Goal: Information Seeking & Learning: Learn about a topic

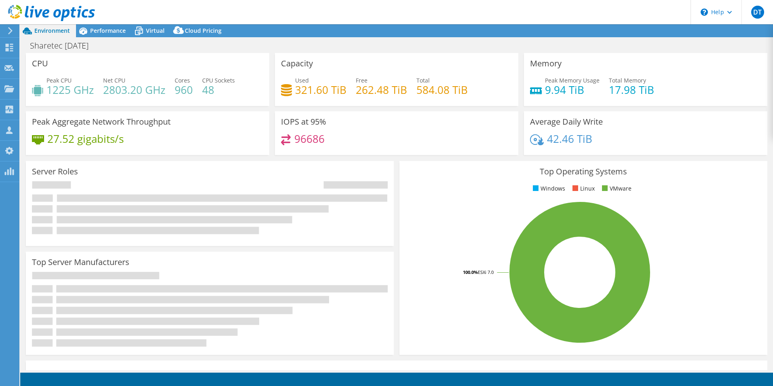
select select "USD"
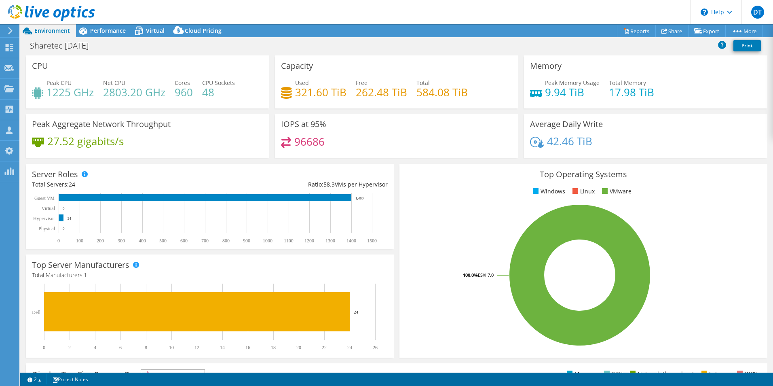
click at [454, 188] on ul "Windows Linux VMware" at bounding box center [584, 191] width 356 height 9
click at [162, 28] on span "Virtual" at bounding box center [155, 31] width 19 height 8
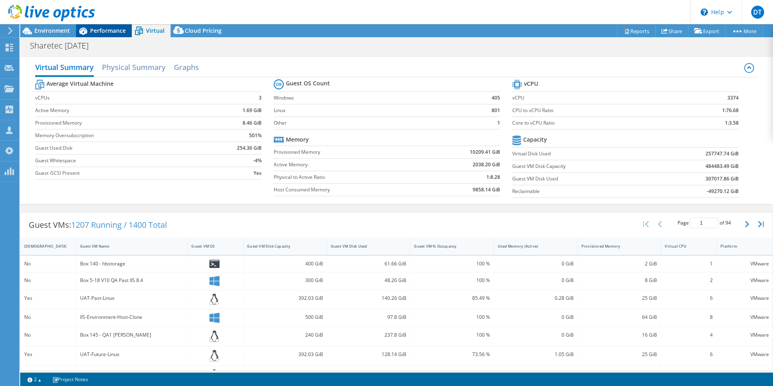
click at [110, 27] on span "Performance" at bounding box center [108, 31] width 36 height 8
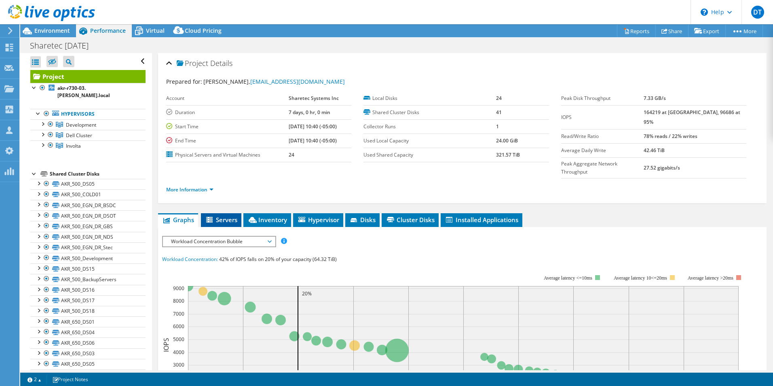
click at [218, 215] on span "Servers" at bounding box center [221, 219] width 32 height 8
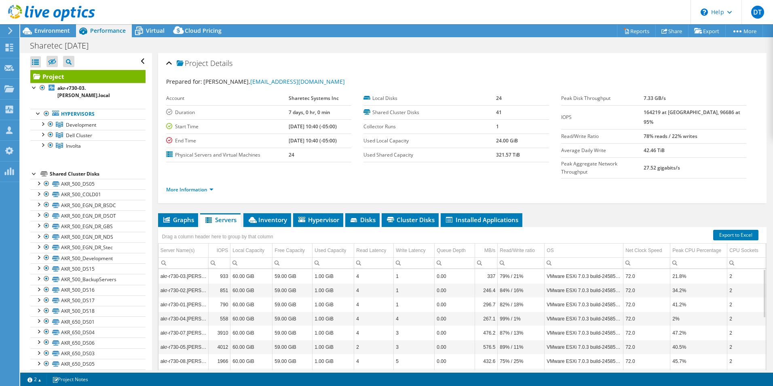
scroll to position [43, 0]
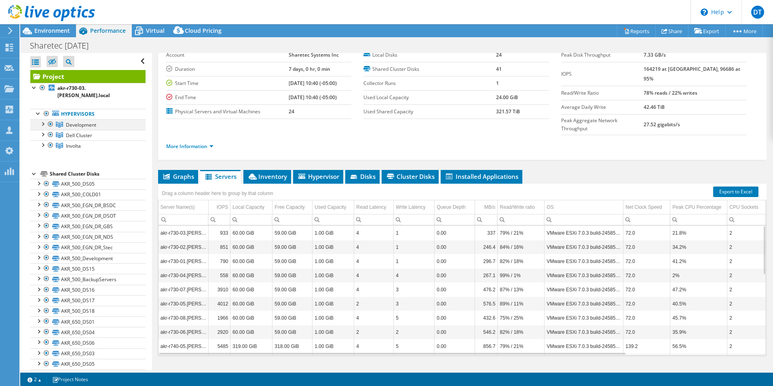
click at [43, 119] on div at bounding box center [42, 123] width 8 height 8
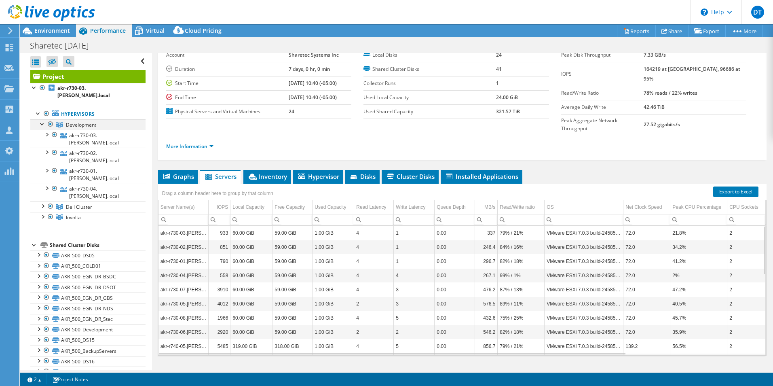
click at [43, 119] on div at bounding box center [42, 123] width 8 height 8
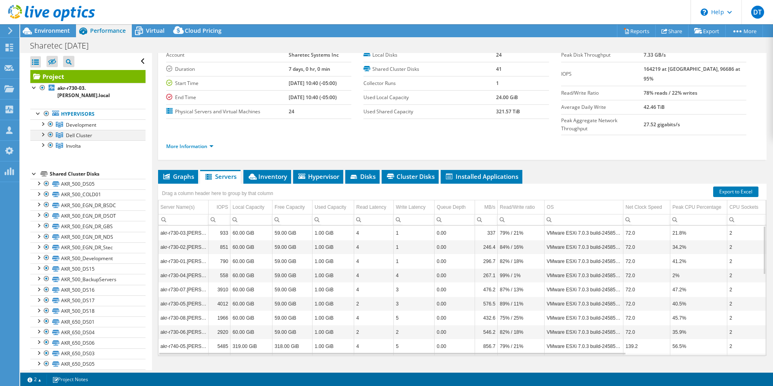
click at [44, 130] on div at bounding box center [42, 134] width 8 height 8
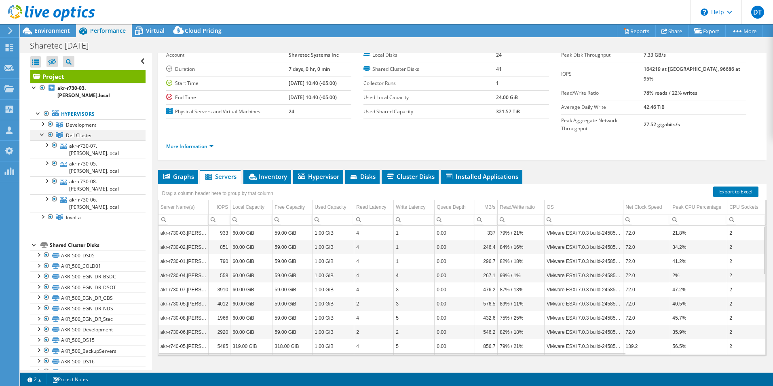
click at [44, 130] on div at bounding box center [42, 134] width 8 height 8
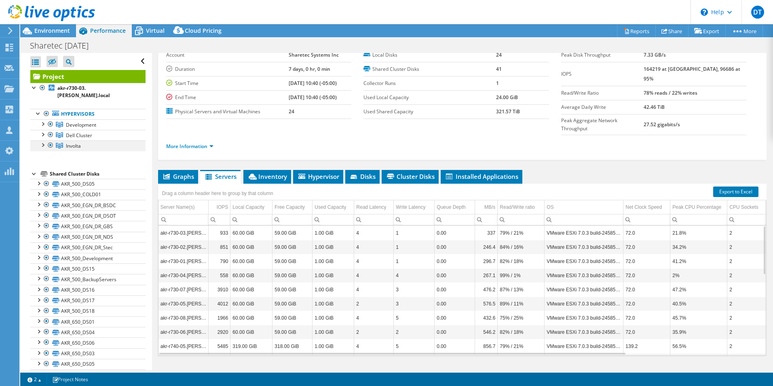
click at [41, 140] on div at bounding box center [42, 144] width 8 height 8
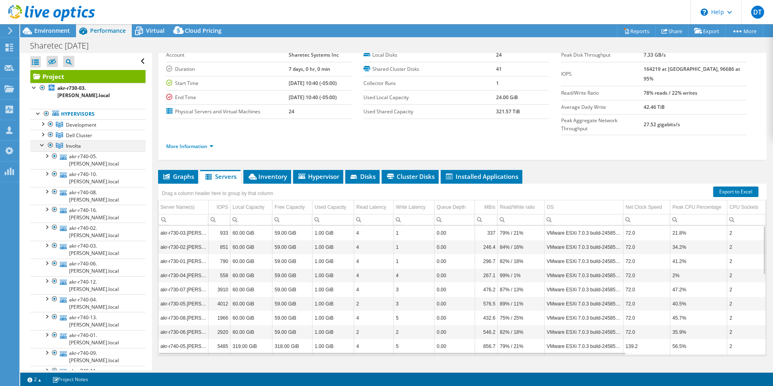
click at [41, 140] on div at bounding box center [42, 144] width 8 height 8
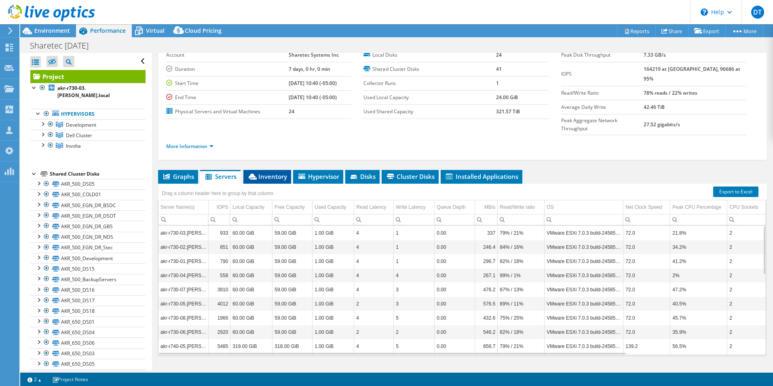
click at [271, 172] on span "Inventory" at bounding box center [267, 176] width 40 height 8
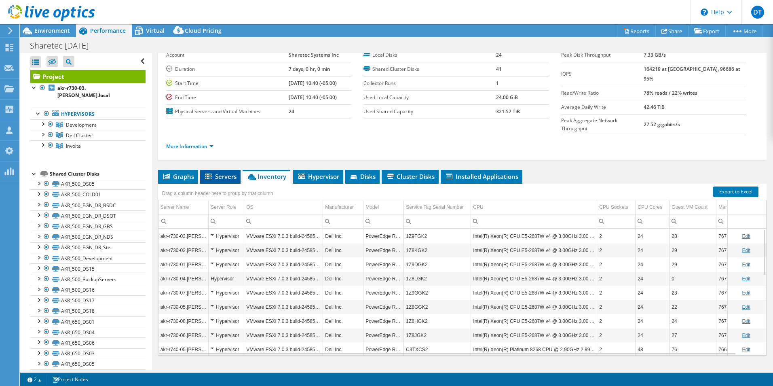
click at [217, 172] on span "Servers" at bounding box center [220, 176] width 32 height 8
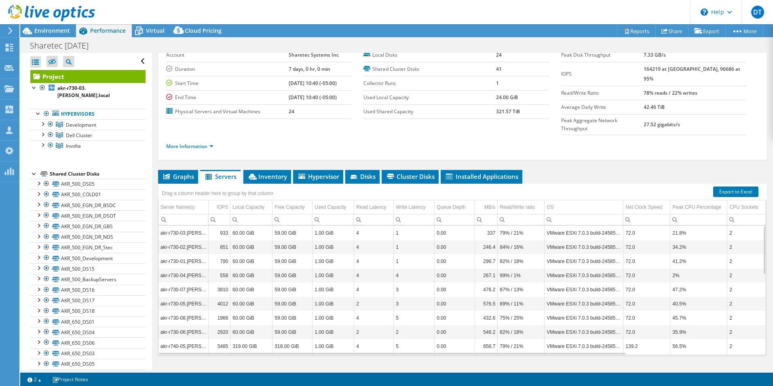
scroll to position [0, 0]
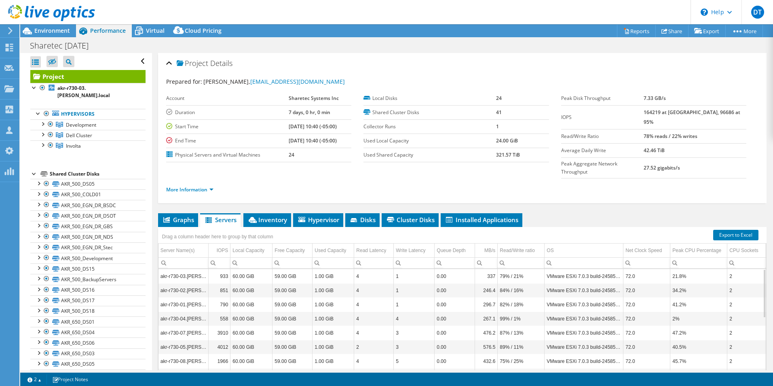
click at [33, 169] on div at bounding box center [34, 173] width 8 height 8
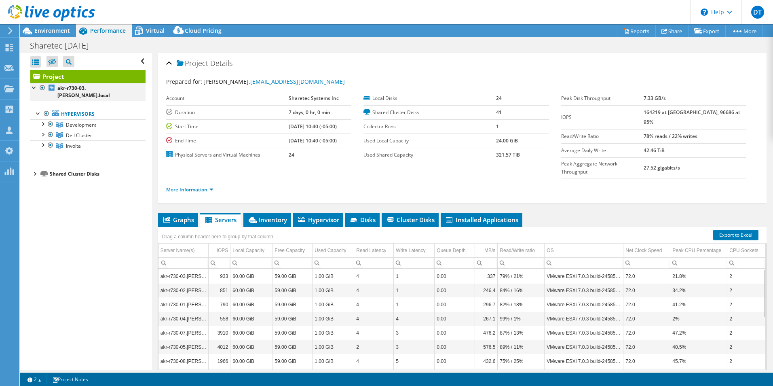
click at [35, 88] on div at bounding box center [34, 87] width 8 height 8
click at [36, 110] on div at bounding box center [34, 114] width 8 height 8
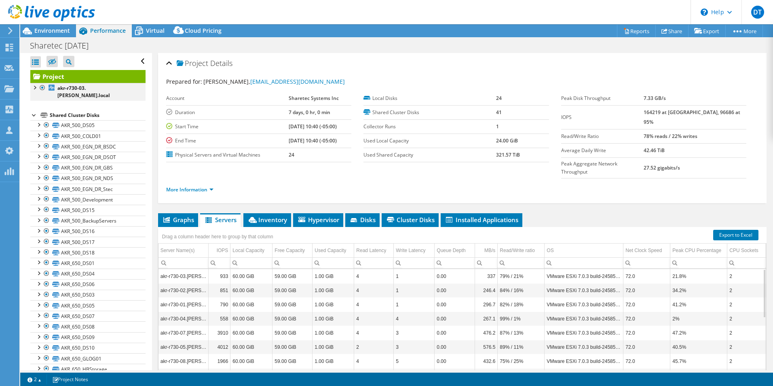
click at [35, 88] on div at bounding box center [34, 87] width 8 height 8
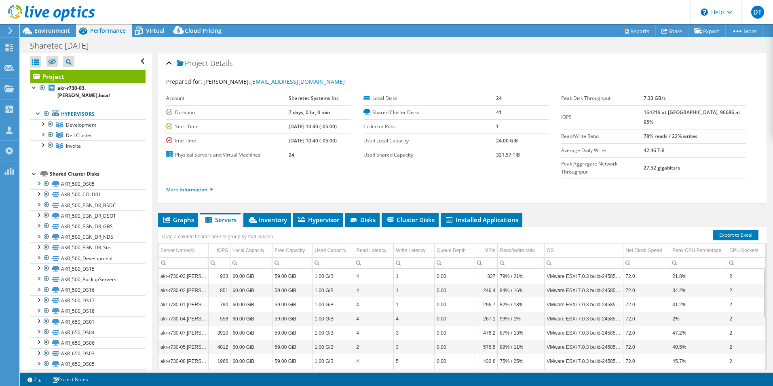
click at [211, 186] on link "More Information" at bounding box center [189, 189] width 47 height 7
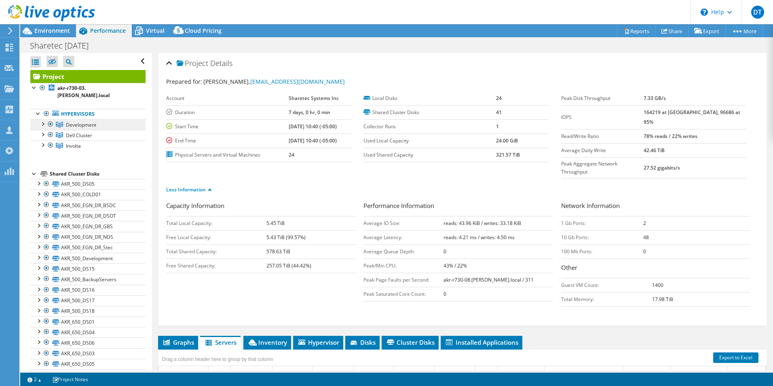
click at [77, 121] on span "Development" at bounding box center [81, 124] width 30 height 7
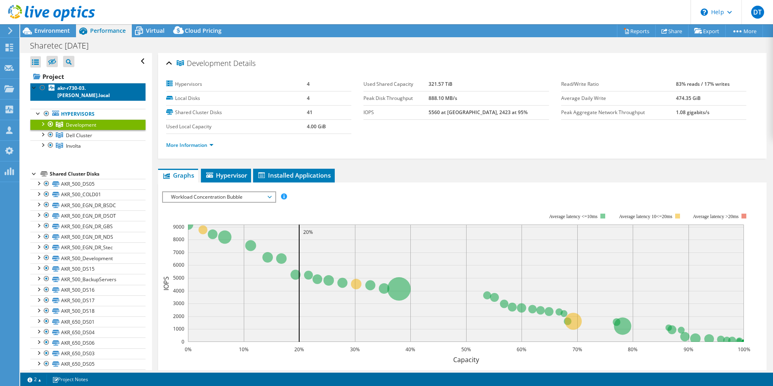
click at [64, 86] on b "akr-r730-03.[PERSON_NAME].local" at bounding box center [83, 91] width 53 height 14
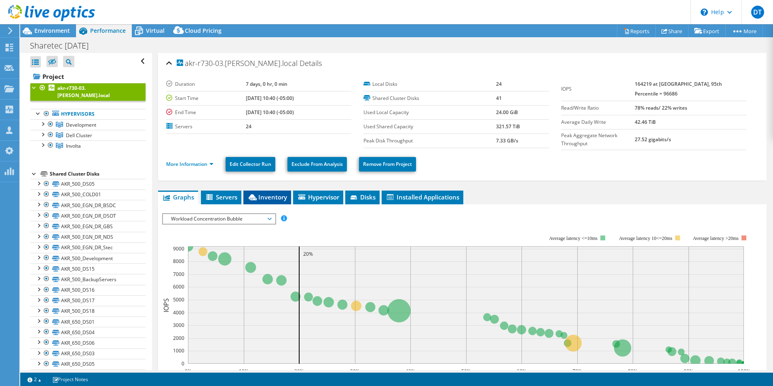
click at [262, 198] on span "Inventory" at bounding box center [267, 197] width 40 height 8
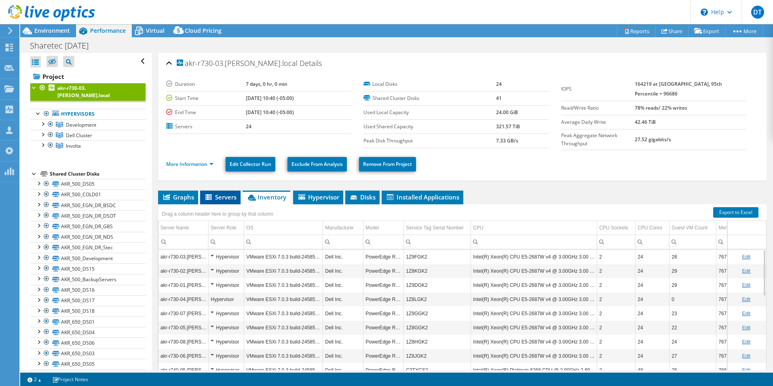
click at [222, 200] on li "Servers" at bounding box center [220, 197] width 40 height 14
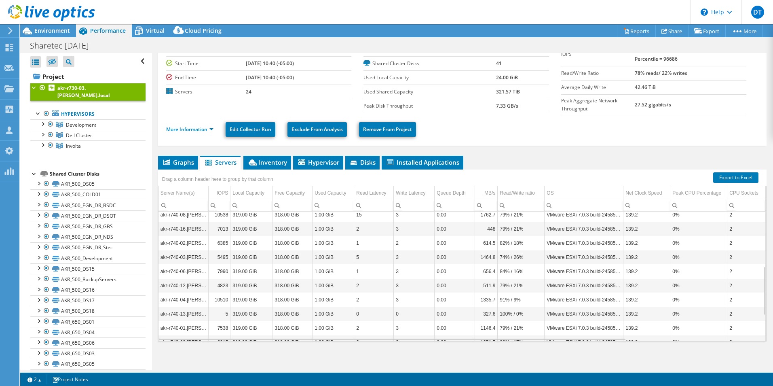
scroll to position [214, 0]
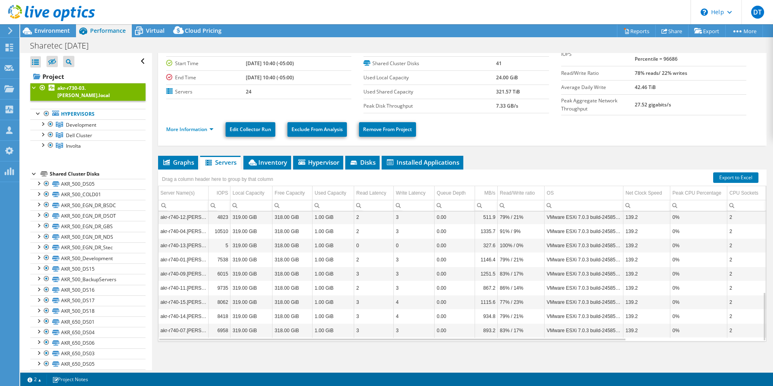
click at [181, 215] on td "akr-r740-12.[PERSON_NAME].local" at bounding box center [183, 217] width 50 height 14
click at [269, 156] on li "Inventory" at bounding box center [267, 163] width 48 height 14
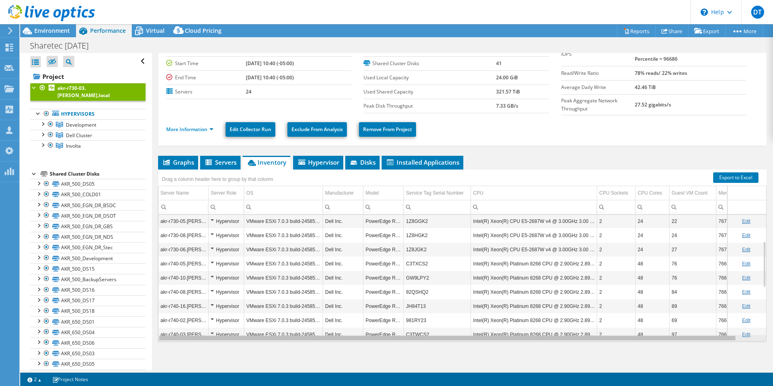
scroll to position [0, 25]
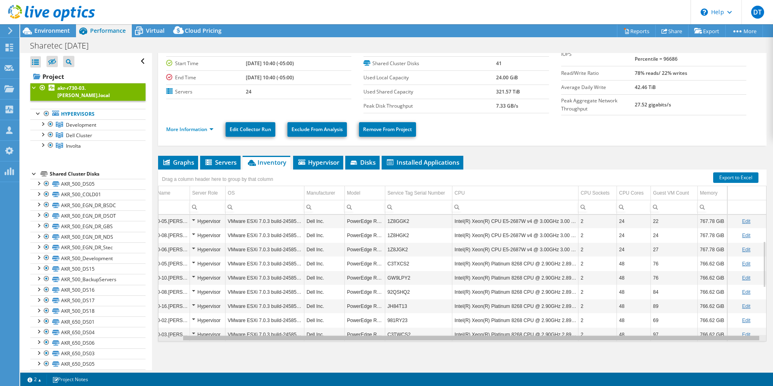
drag, startPoint x: 589, startPoint y: 337, endPoint x: 674, endPoint y: 332, distance: 85.0
click at [674, 332] on body "DT OEM User [PERSON_NAME] [PERSON_NAME][EMAIL_ADDRESS][PERSON_NAME][DOMAIN_NAME…" at bounding box center [386, 193] width 773 height 386
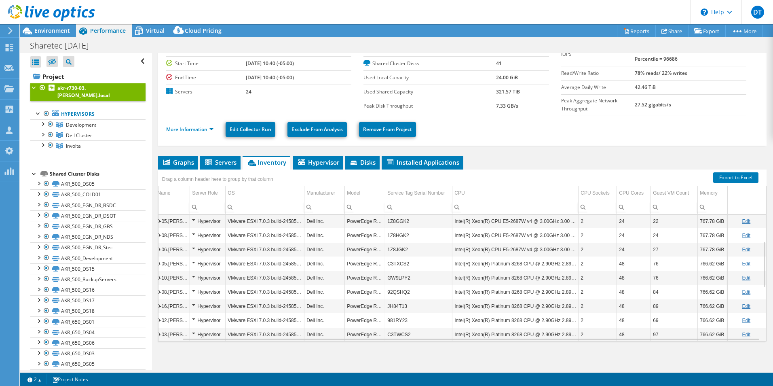
click at [742, 219] on link "Edit" at bounding box center [746, 221] width 8 height 6
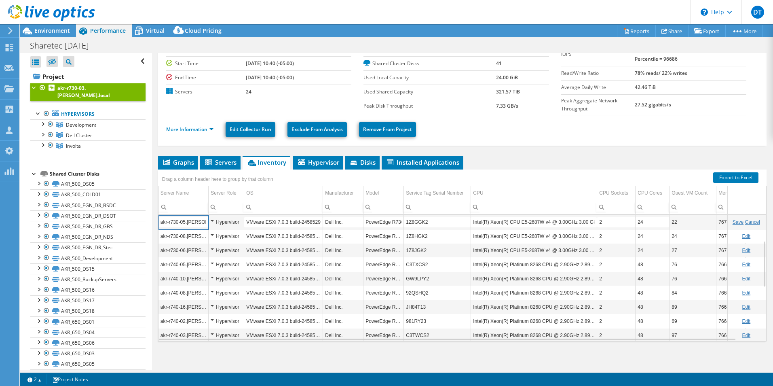
click at [585, 161] on ul "Graphs Servers Inventory Hypervisor Disks Cluster Disks Installed Applications" at bounding box center [462, 163] width 608 height 14
click at [745, 221] on link "Cancel" at bounding box center [752, 222] width 15 height 6
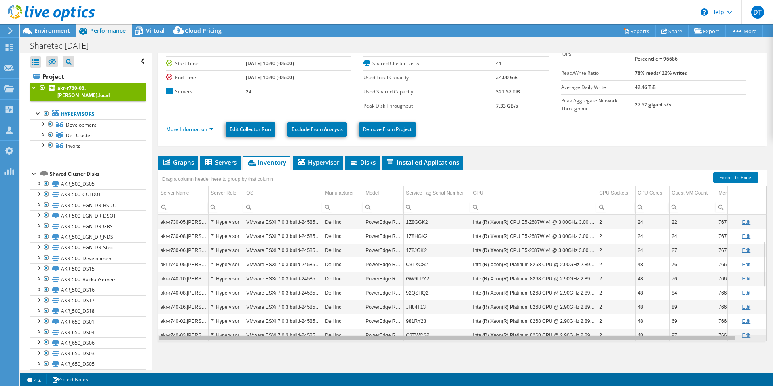
drag, startPoint x: 572, startPoint y: 337, endPoint x: 522, endPoint y: 332, distance: 51.2
click at [522, 332] on body "DT OEM User [PERSON_NAME] [PERSON_NAME][EMAIL_ADDRESS][PERSON_NAME][DOMAIN_NAME…" at bounding box center [386, 193] width 773 height 386
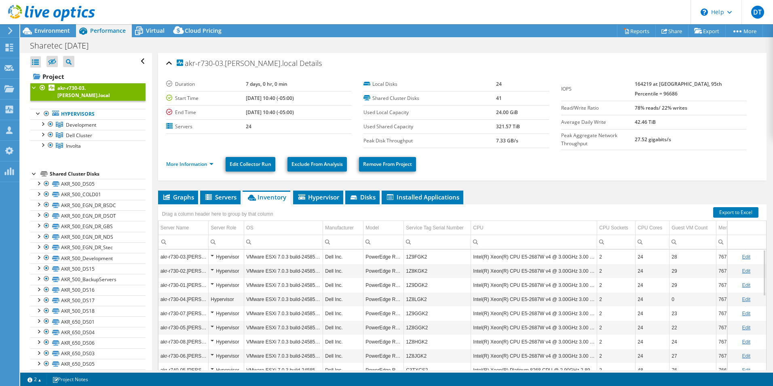
scroll to position [35, 0]
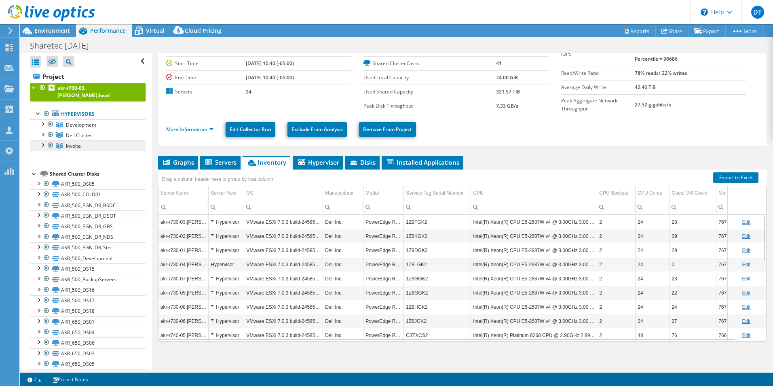
click at [70, 142] on span "Involta" at bounding box center [73, 145] width 15 height 7
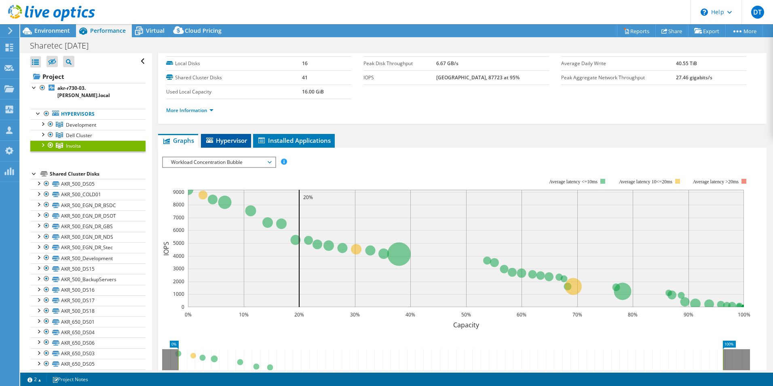
click at [233, 138] on span "Hypervisor" at bounding box center [226, 140] width 42 height 8
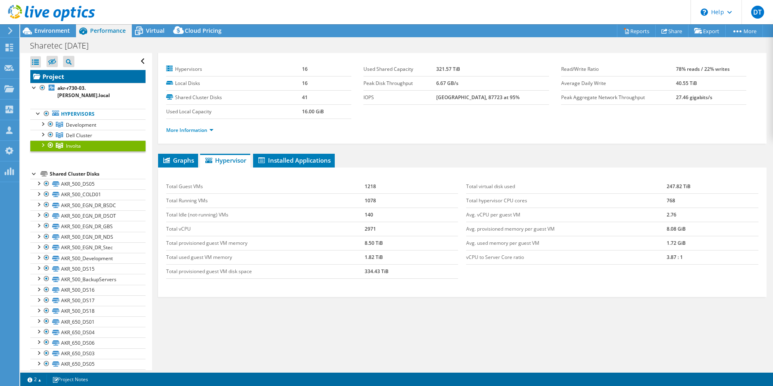
click at [65, 82] on link "Project" at bounding box center [87, 76] width 115 height 13
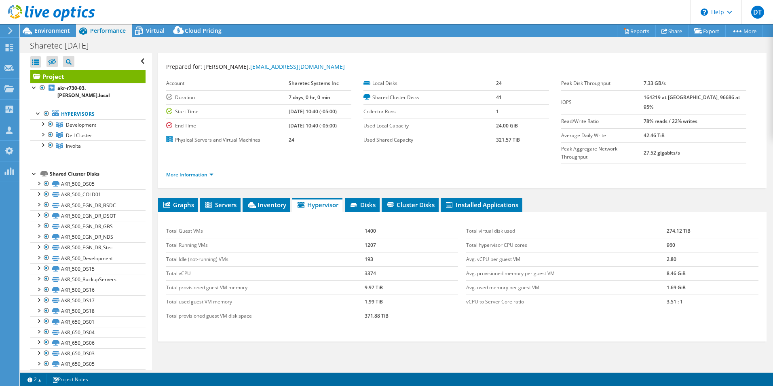
scroll to position [35, 0]
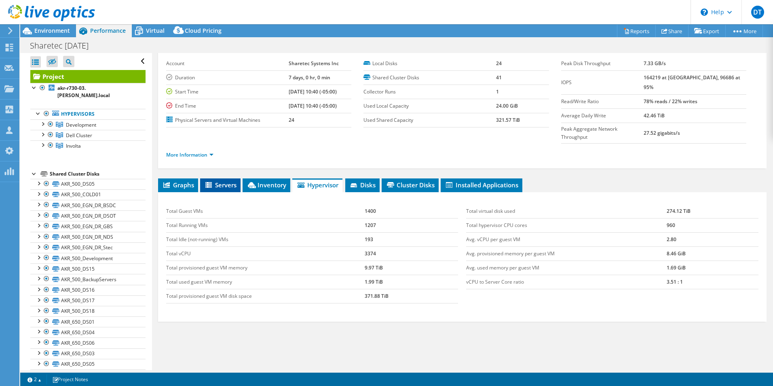
click at [230, 181] on span "Servers" at bounding box center [220, 185] width 32 height 8
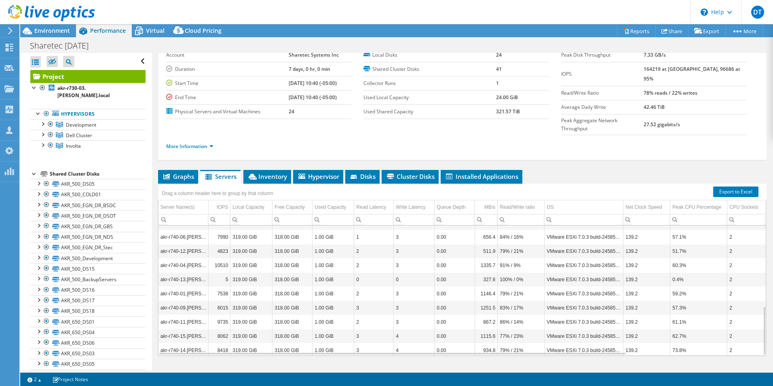
scroll to position [214, 0]
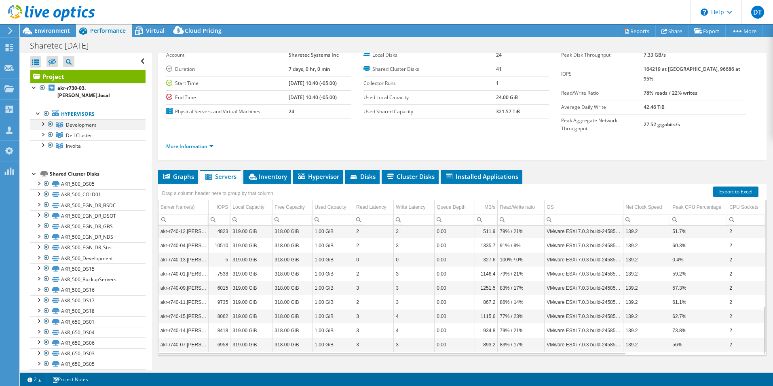
click at [47, 119] on div at bounding box center [50, 124] width 8 height 10
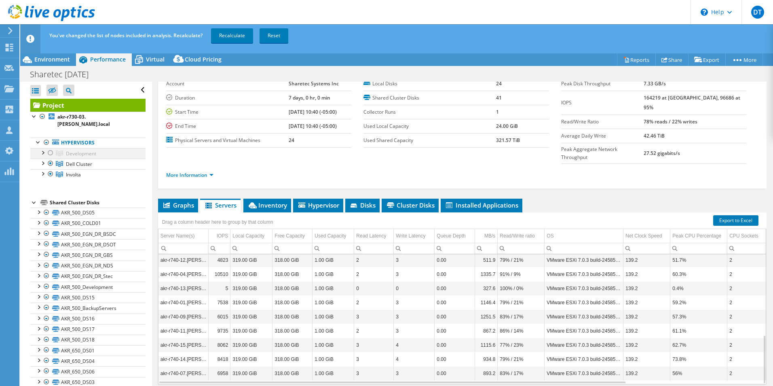
click at [49, 148] on div at bounding box center [50, 153] width 8 height 10
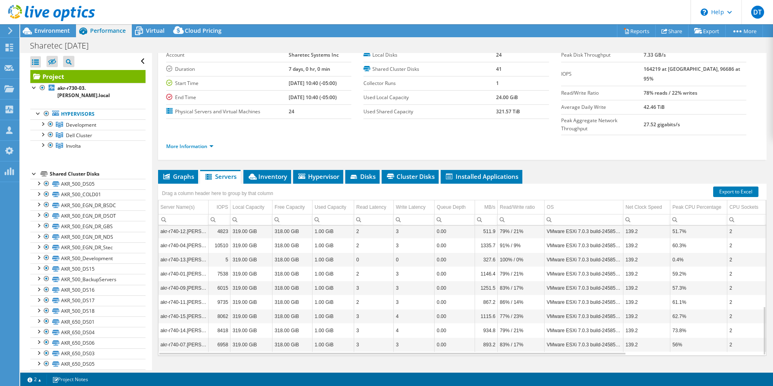
click at [34, 169] on div at bounding box center [34, 173] width 8 height 8
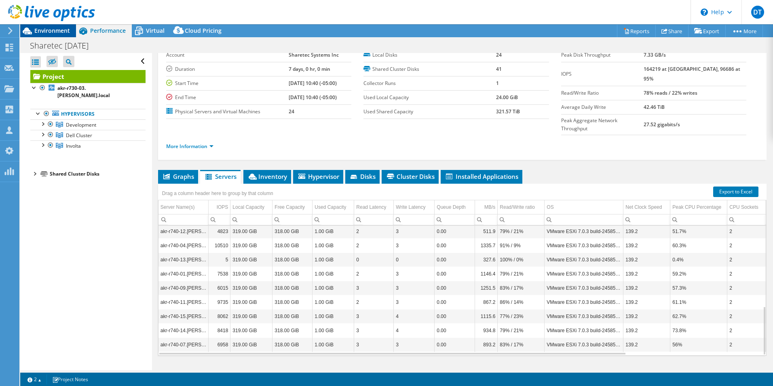
click at [50, 31] on span "Environment" at bounding box center [52, 31] width 36 height 8
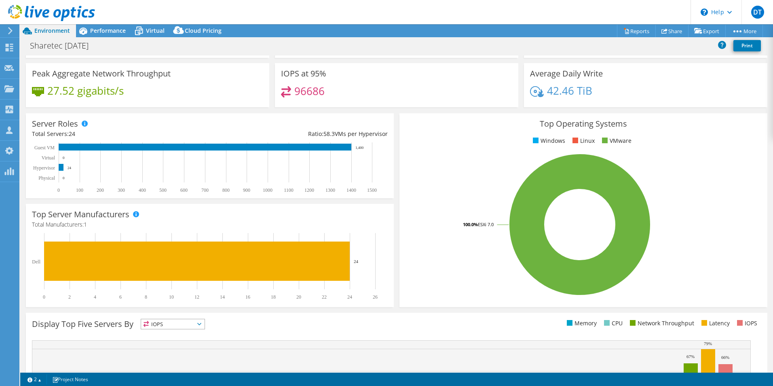
scroll to position [33, 0]
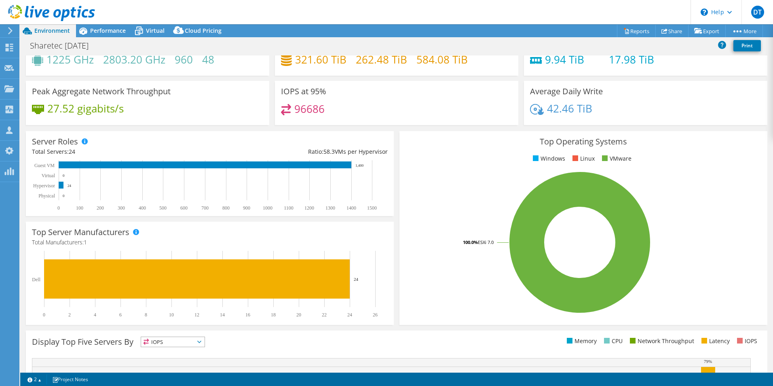
click at [203, 339] on span "IOPS" at bounding box center [172, 342] width 63 height 10
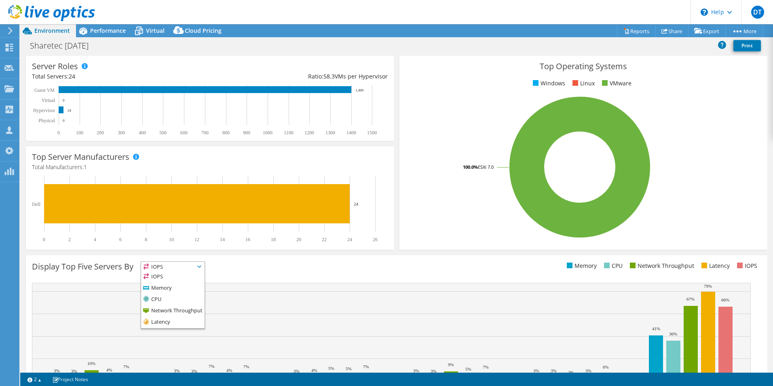
scroll to position [114, 0]
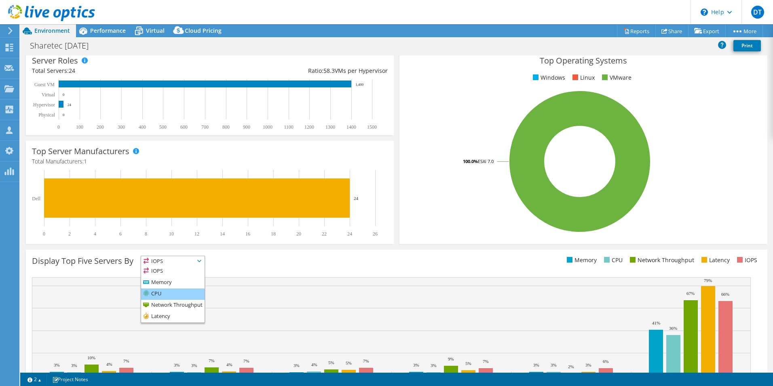
click at [167, 294] on li "CPU" at bounding box center [172, 293] width 63 height 11
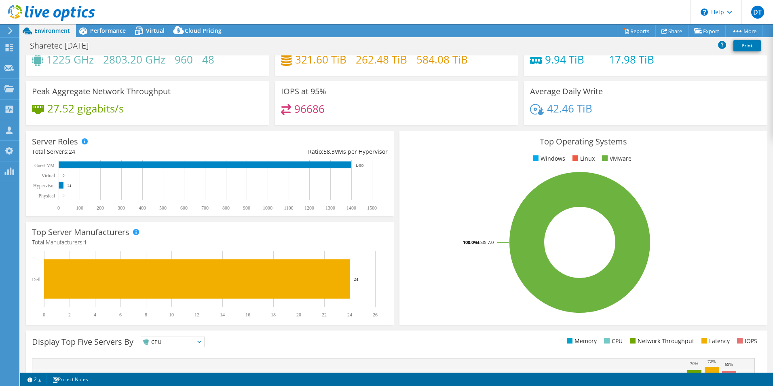
scroll to position [0, 0]
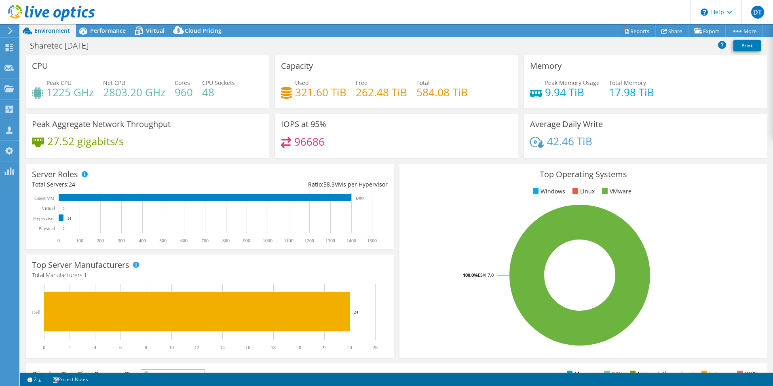
click at [424, 16] on header "DT OEM User [PERSON_NAME] [PERSON_NAME][EMAIL_ADDRESS][PERSON_NAME][DOMAIN_NAME…" at bounding box center [386, 12] width 773 height 24
click at [147, 29] on span "Virtual" at bounding box center [155, 31] width 19 height 8
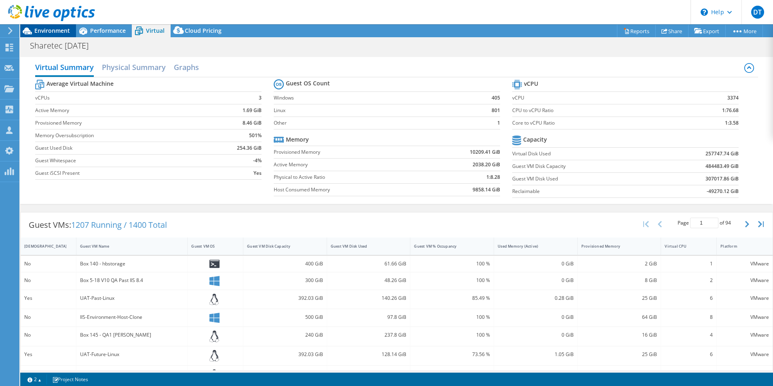
click at [45, 29] on span "Environment" at bounding box center [52, 31] width 36 height 8
